Goal: Task Accomplishment & Management: Complete application form

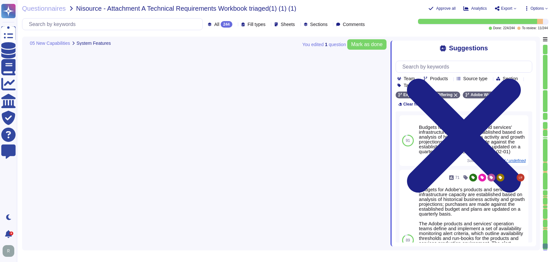
click at [387, 16] on div "Questionnaires Nisource - Attachment A Technical Requirements Workbook triaged(…" at bounding box center [285, 131] width 536 height 262
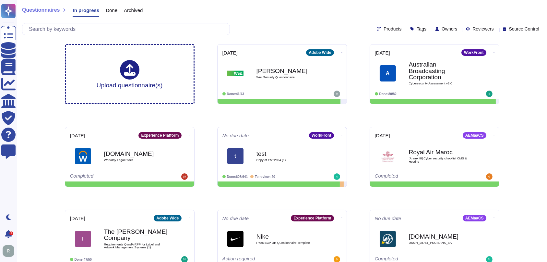
click at [444, 27] on span "Owners" at bounding box center [450, 29] width 16 height 5
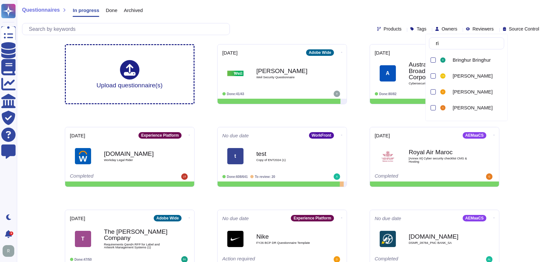
type input "[PERSON_NAME]"
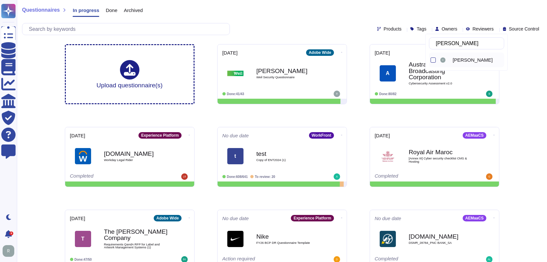
click at [462, 59] on span "[PERSON_NAME]" at bounding box center [473, 60] width 40 height 6
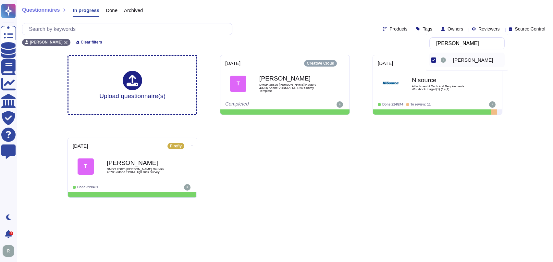
click at [367, 203] on html "Questionnaires Knowledge Base Documents Analytics CAIQ / SIG Trust Center Help …" at bounding box center [276, 101] width 553 height 203
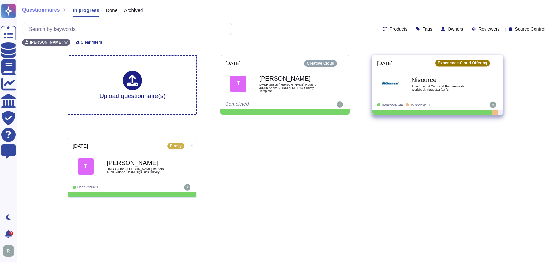
click at [425, 95] on div "Nisource Attachment A Technical Requirements Workbook triaged(1) (1) (1)" at bounding box center [444, 84] width 66 height 26
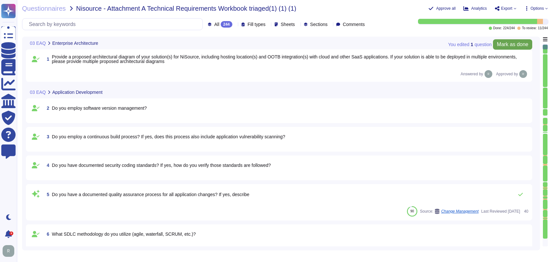
click at [507, 42] on span "Mark as done" at bounding box center [511, 44] width 31 height 5
click at [546, 53] on div at bounding box center [545, 49] width 5 height 9
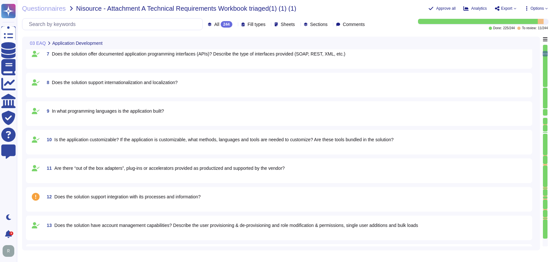
scroll to position [278, 0]
type textarea "Each solution has different backup mechanisms in place. See below specific info…"
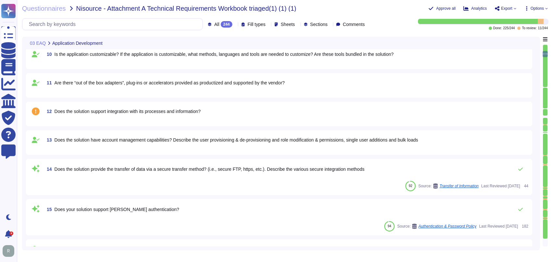
click at [181, 112] on span "Does the solution support integration with its processes and information?" at bounding box center [127, 111] width 146 height 5
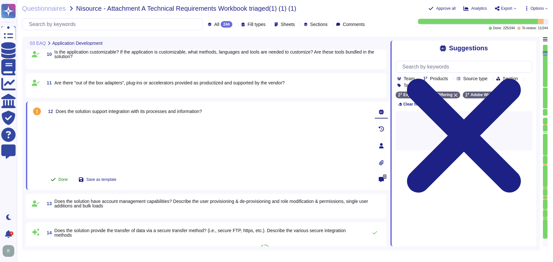
click at [64, 180] on span "Done" at bounding box center [62, 179] width 9 height 4
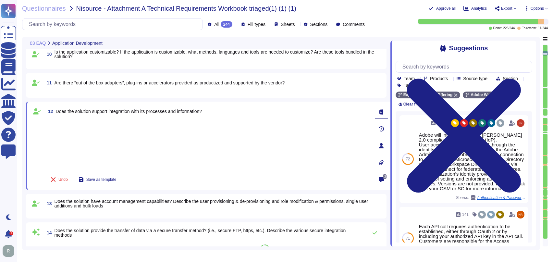
click at [544, 87] on div at bounding box center [545, 87] width 5 height 1
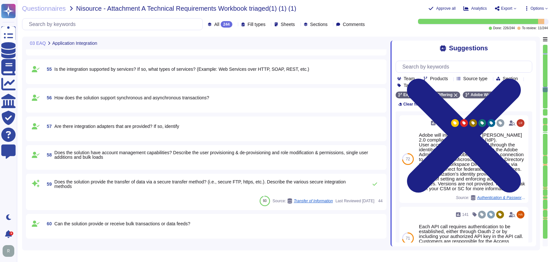
scroll to position [1787, 0]
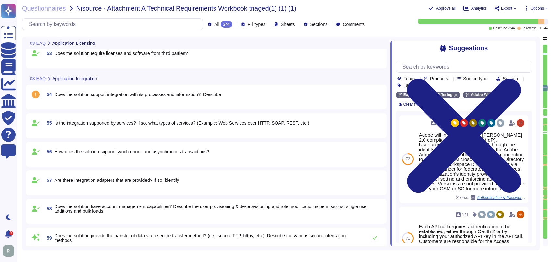
click at [153, 95] on span "Does the solution support integration with its processes and information? Descr…" at bounding box center [137, 94] width 167 height 5
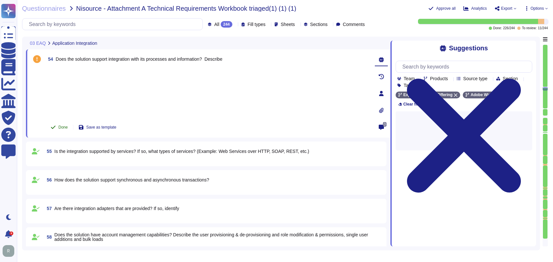
click at [59, 126] on span "Done" at bounding box center [62, 127] width 9 height 4
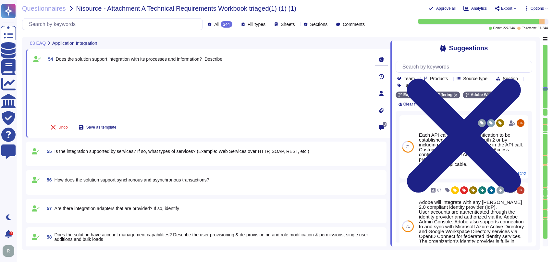
click at [545, 107] on div at bounding box center [545, 77] width 5 height 64
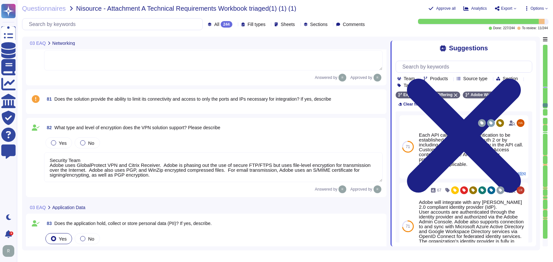
type textarea "Security Team Adobe uses GlobalProtect VPN and Citrix Receiver. Adobe is phasin…"
type textarea "Adobe business customers, as the data controllers of the personal data they pro…"
type textarea "As an international organization providing services to customers across the wor…"
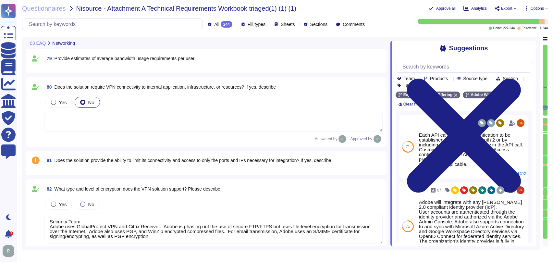
scroll to position [2503, 0]
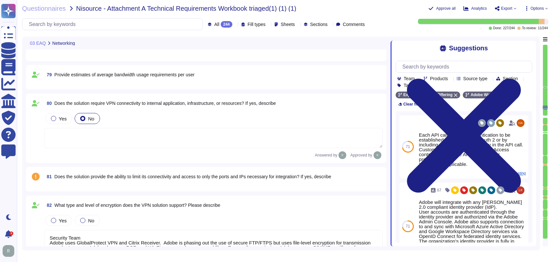
click at [229, 139] on textarea at bounding box center [213, 138] width 338 height 20
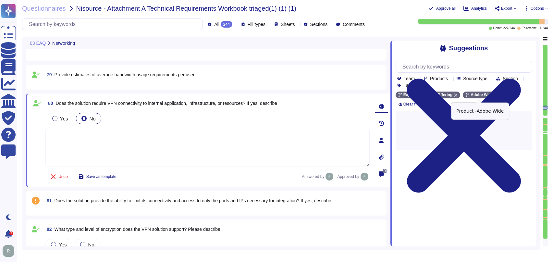
click at [494, 95] on icon at bounding box center [496, 95] width 4 height 4
click at [242, 150] on textarea at bounding box center [207, 147] width 324 height 39
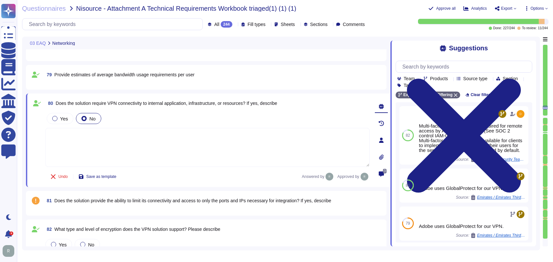
click at [242, 150] on textarea at bounding box center [207, 147] width 324 height 39
click at [277, 149] on textarea at bounding box center [207, 147] width 324 height 39
